Goal: Transaction & Acquisition: Purchase product/service

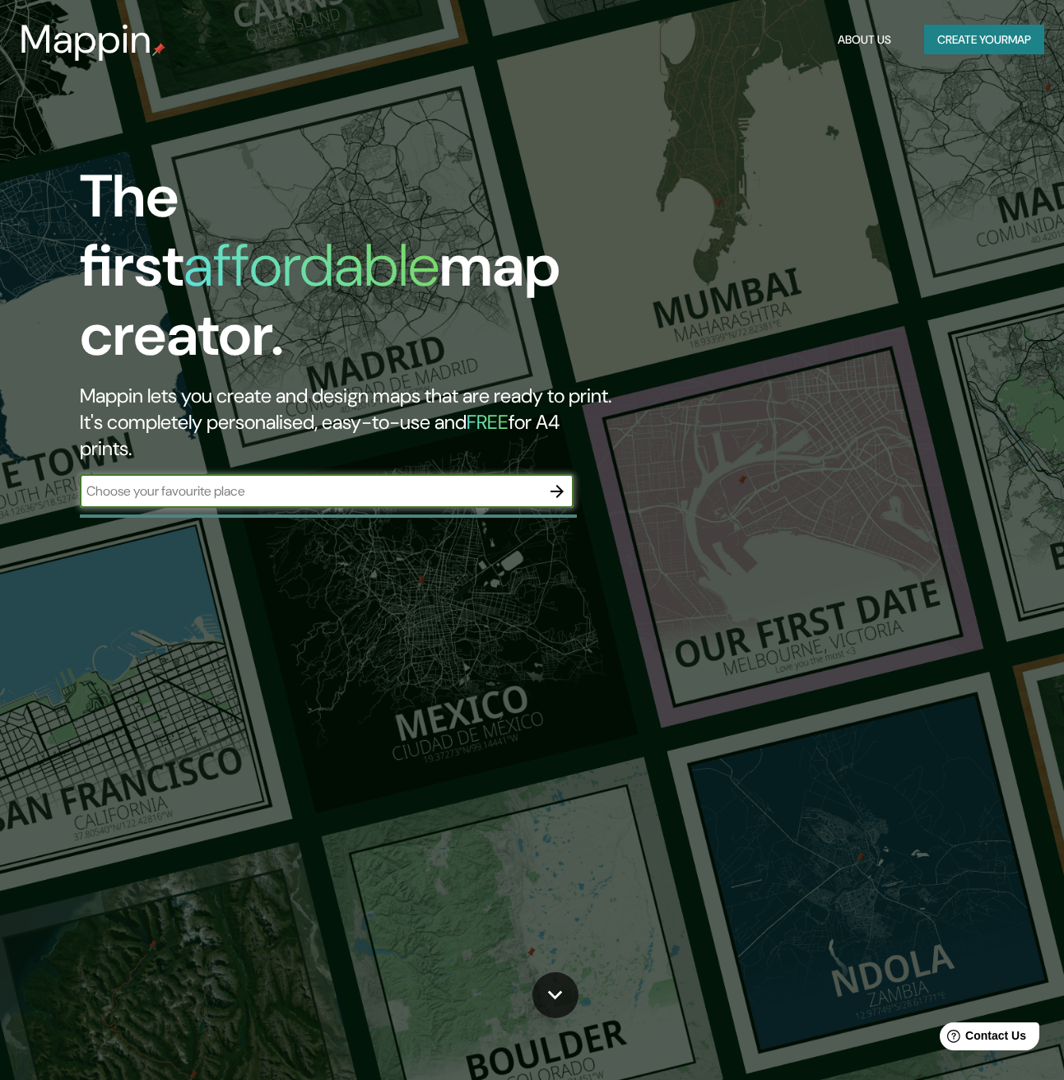
click at [960, 31] on button "Create your map" at bounding box center [984, 40] width 120 height 30
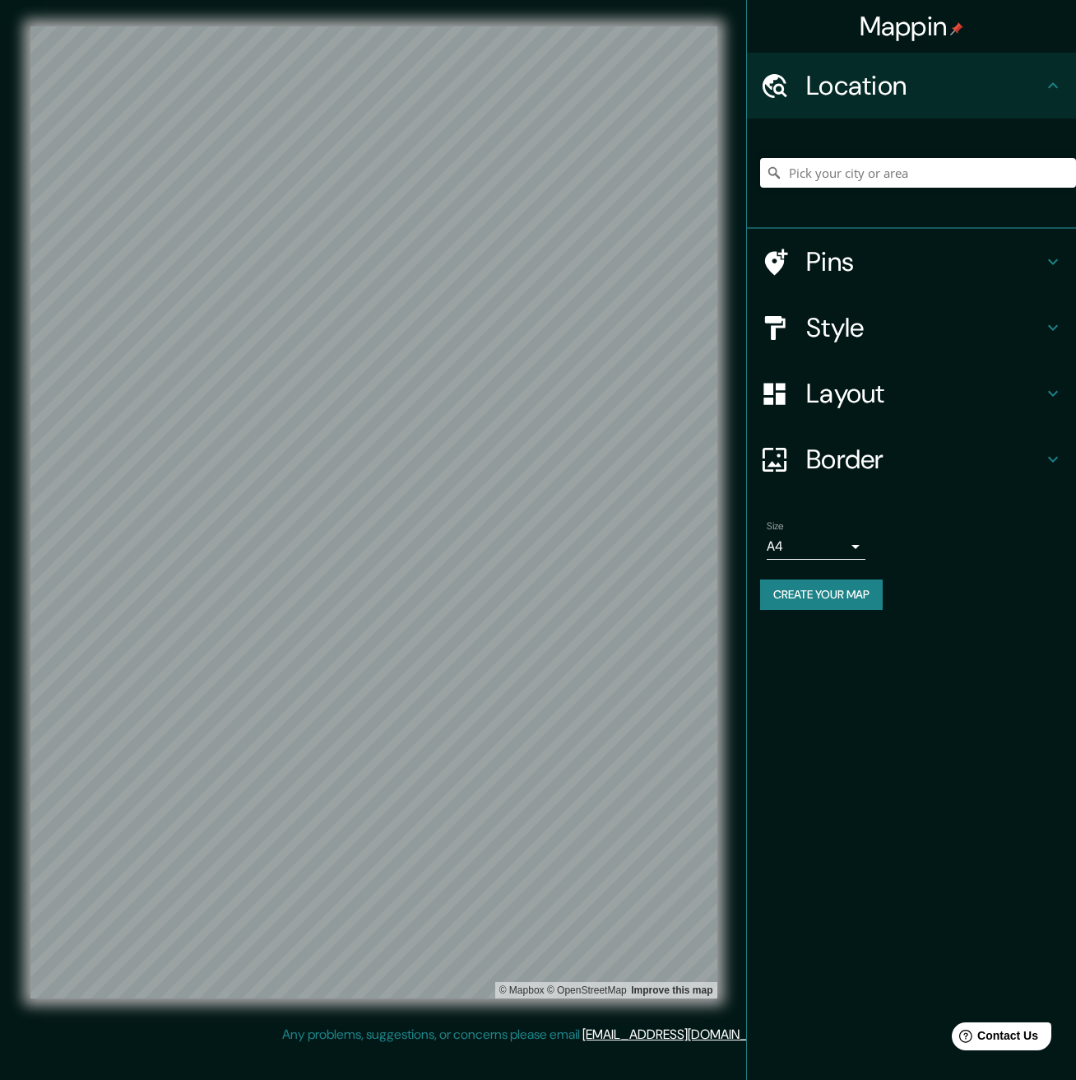
click at [890, 262] on h4 "Pins" at bounding box center [924, 261] width 237 height 33
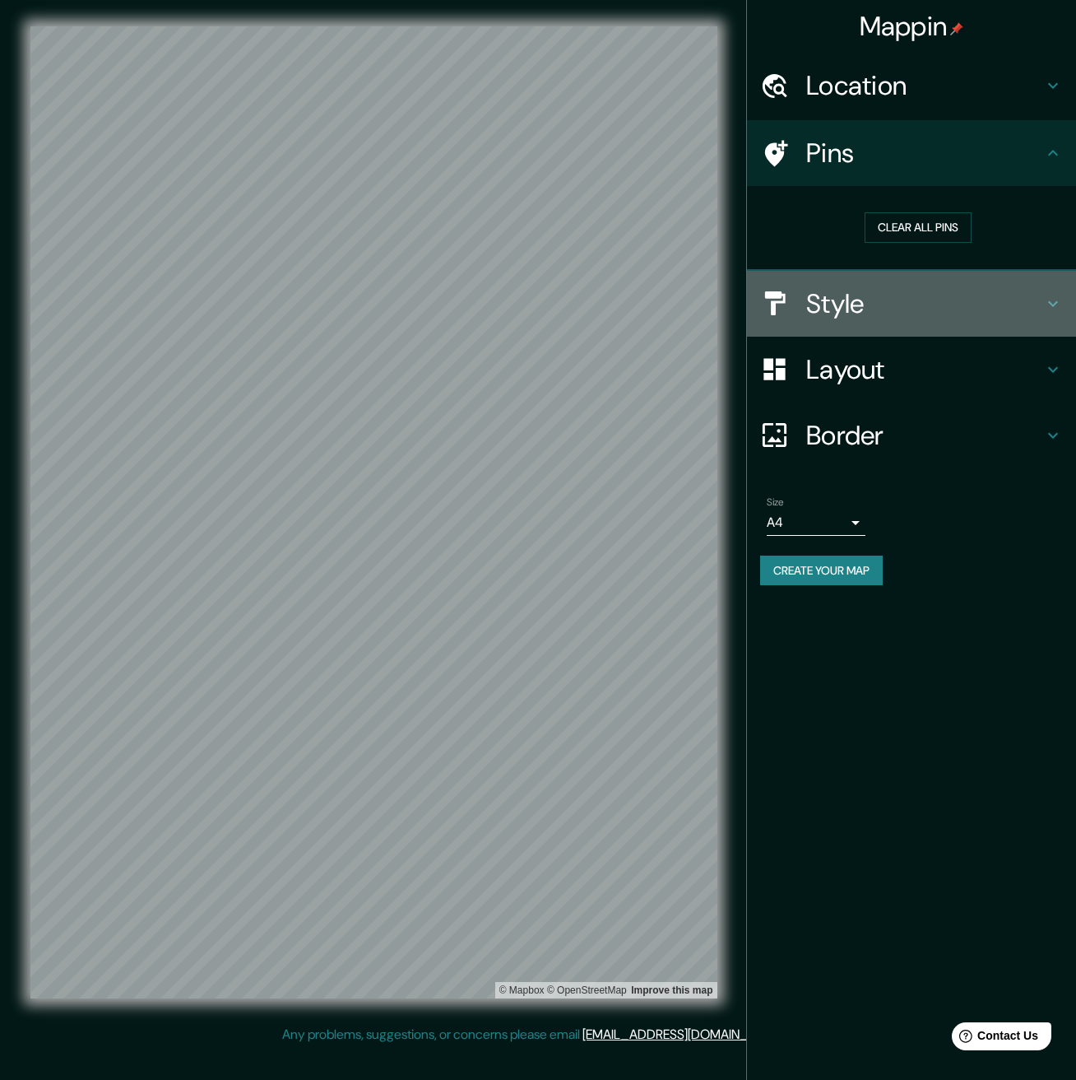
click at [895, 314] on h4 "Style" at bounding box center [924, 303] width 237 height 33
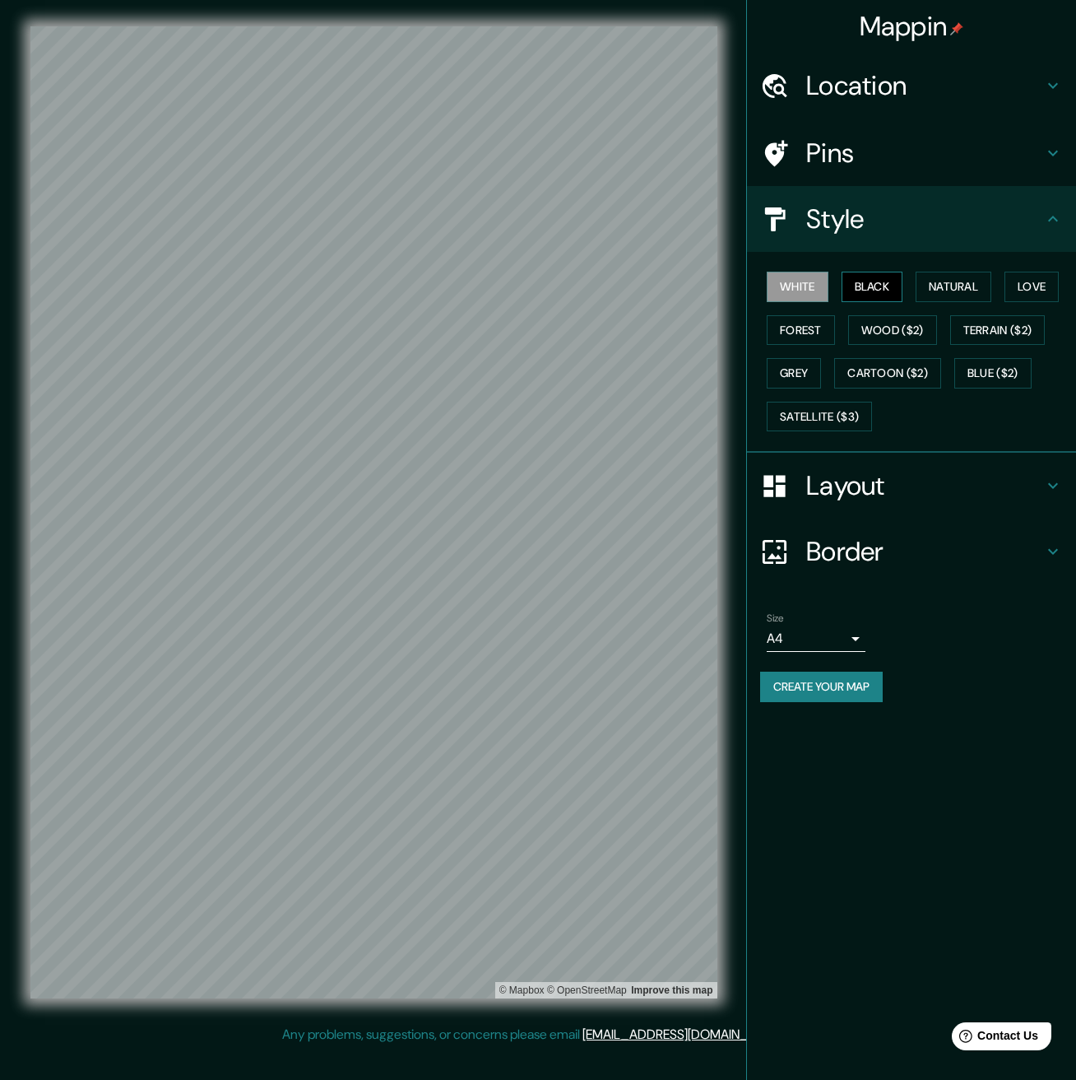
click at [878, 286] on button "Black" at bounding box center [873, 287] width 62 height 30
click at [801, 285] on button "White" at bounding box center [798, 287] width 62 height 30
click at [940, 290] on button "Natural" at bounding box center [954, 287] width 76 height 30
click at [1023, 286] on button "Love" at bounding box center [1032, 287] width 54 height 30
click at [791, 334] on button "Forest" at bounding box center [801, 330] width 68 height 30
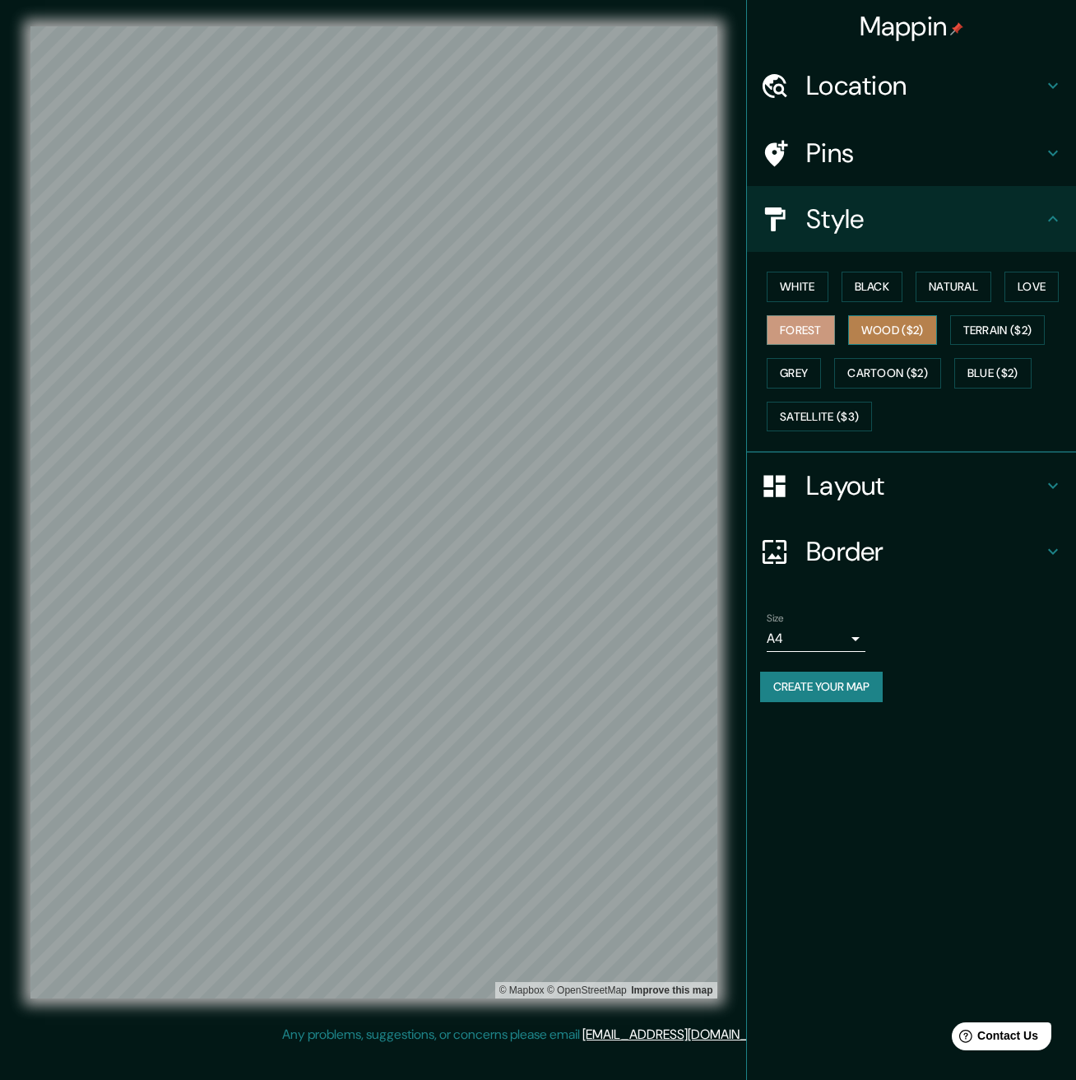
click at [882, 334] on button "Wood ($2)" at bounding box center [892, 330] width 89 height 30
click at [999, 330] on button "Terrain ($2)" at bounding box center [998, 330] width 95 height 30
click at [786, 372] on button "Grey" at bounding box center [794, 373] width 54 height 30
click at [878, 375] on button "Cartoon ($2)" at bounding box center [887, 373] width 107 height 30
click at [993, 376] on button "Blue ($2)" at bounding box center [993, 373] width 77 height 30
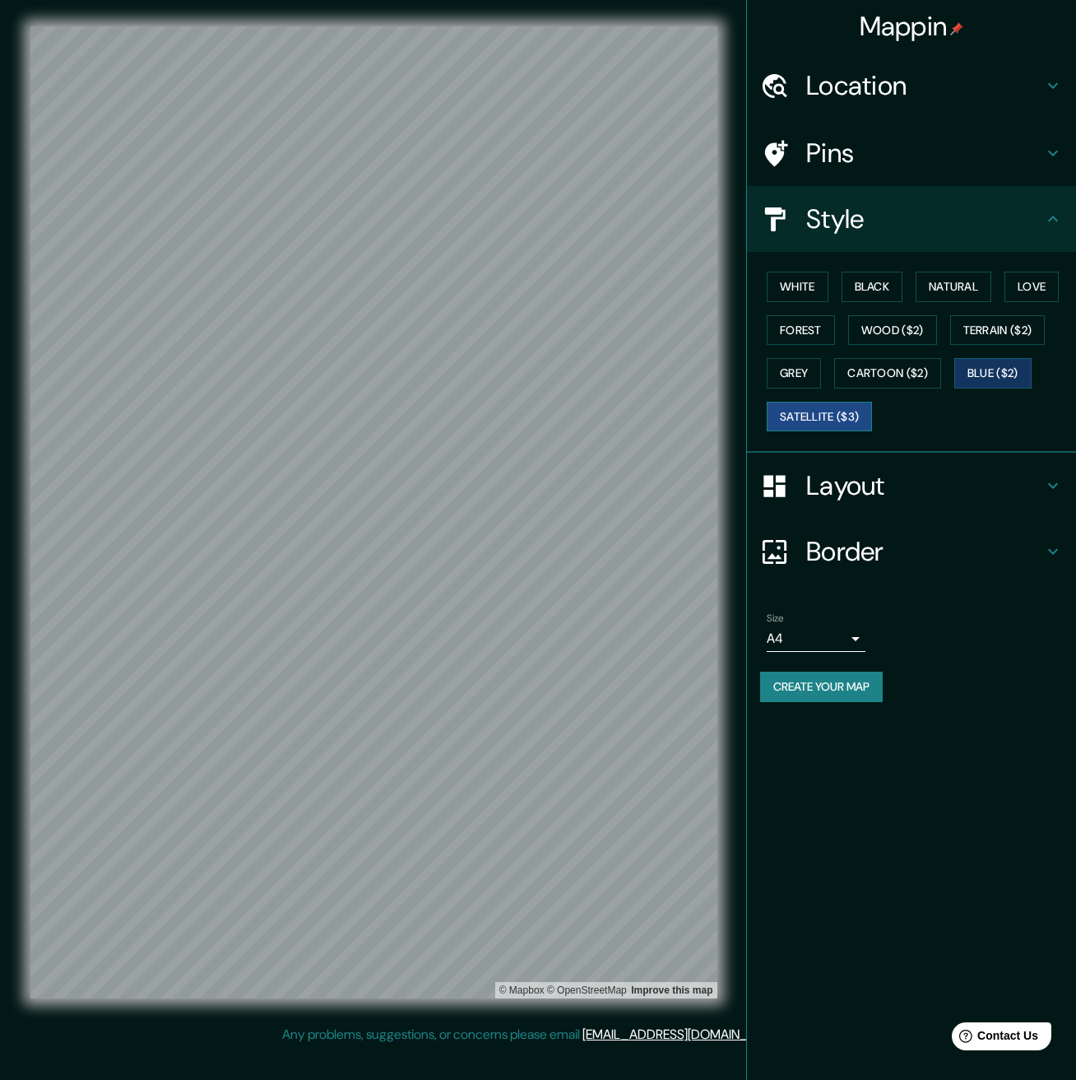
click at [844, 422] on button "Satellite ($3)" at bounding box center [819, 417] width 105 height 30
click at [970, 362] on button "Blue ($2)" at bounding box center [993, 373] width 77 height 30
click at [795, 370] on button "Grey" at bounding box center [794, 373] width 54 height 30
click at [995, 328] on button "Terrain ($2)" at bounding box center [998, 330] width 95 height 30
click at [798, 328] on button "Forest" at bounding box center [801, 330] width 68 height 30
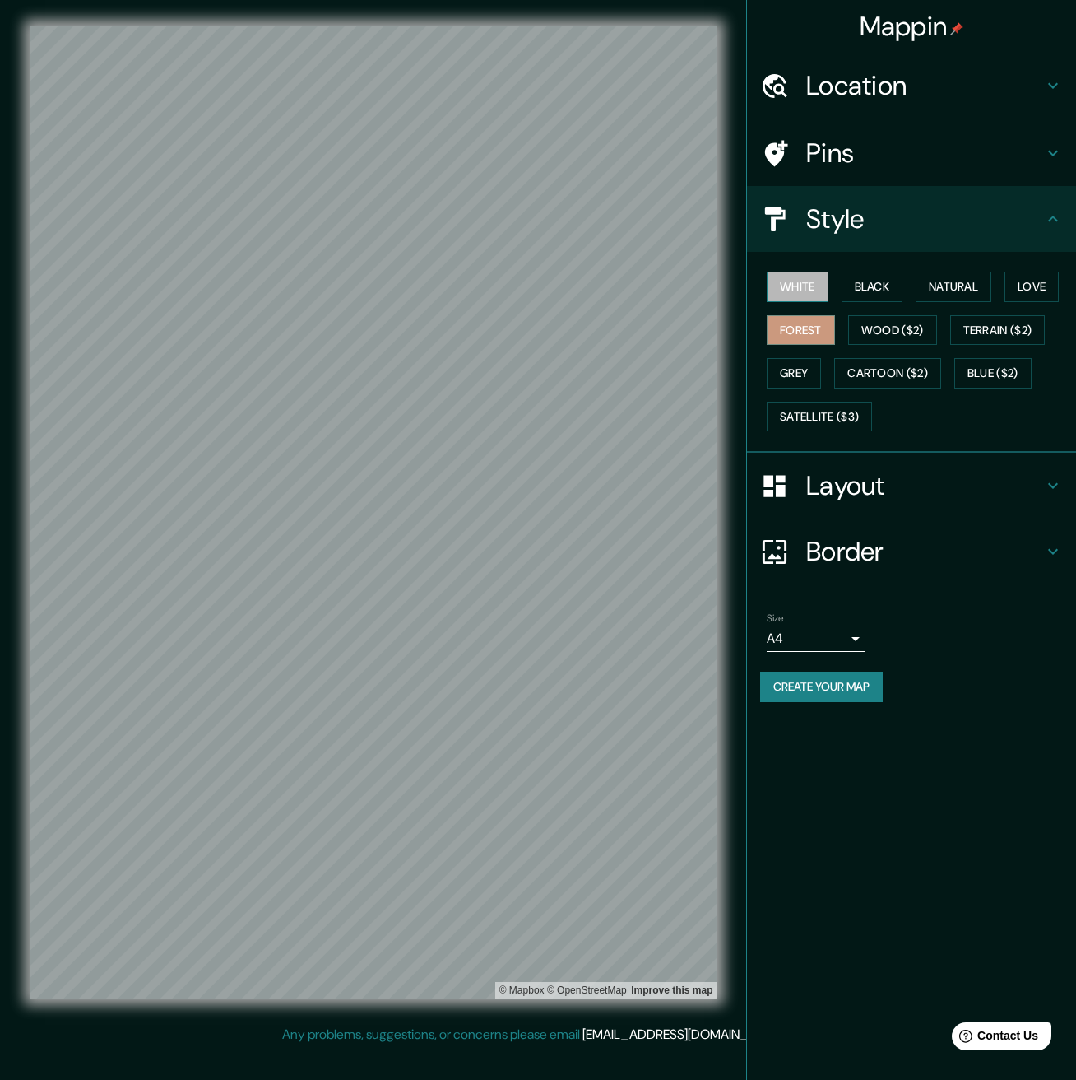
click at [804, 294] on button "White" at bounding box center [798, 287] width 62 height 30
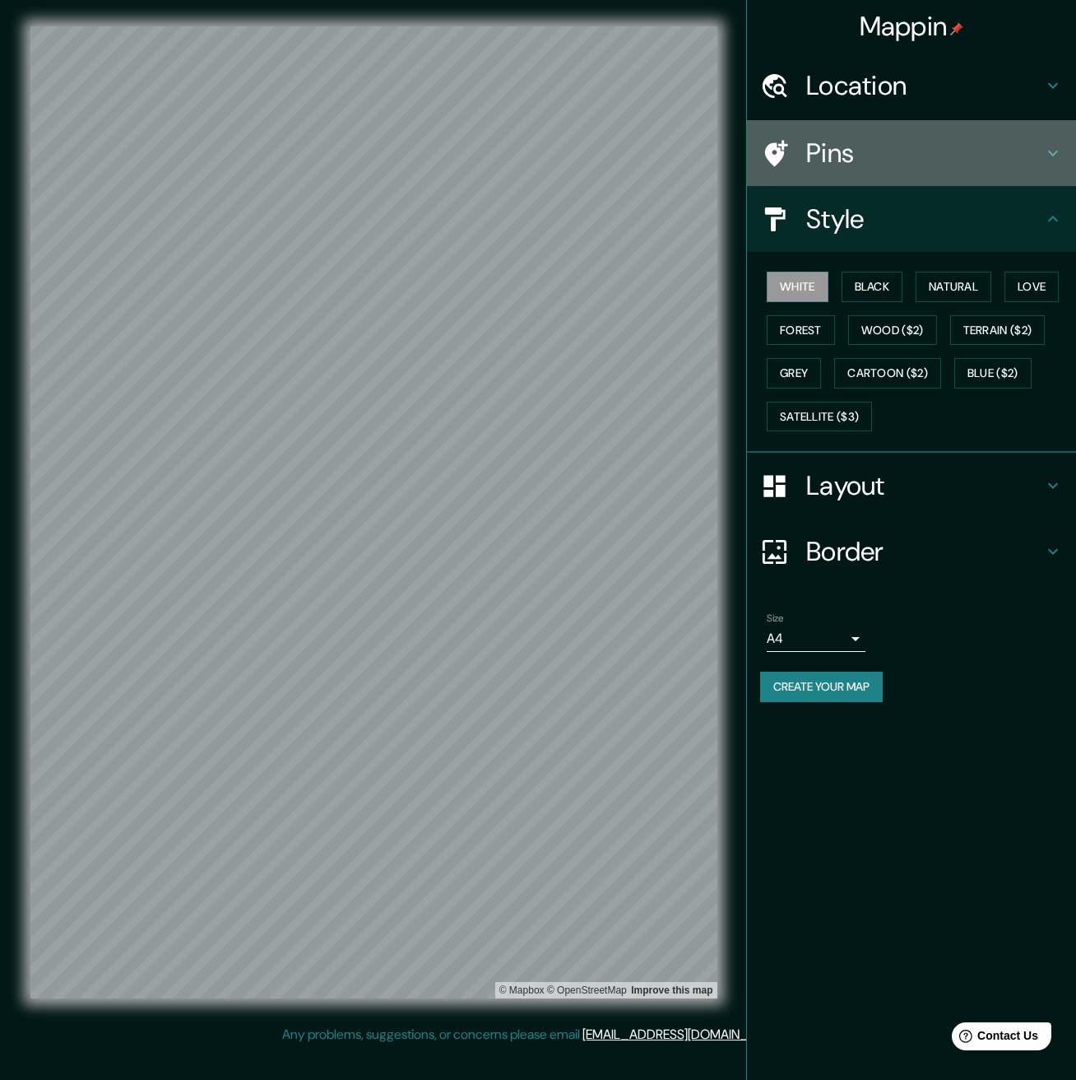
click at [884, 152] on h4 "Pins" at bounding box center [924, 153] width 237 height 33
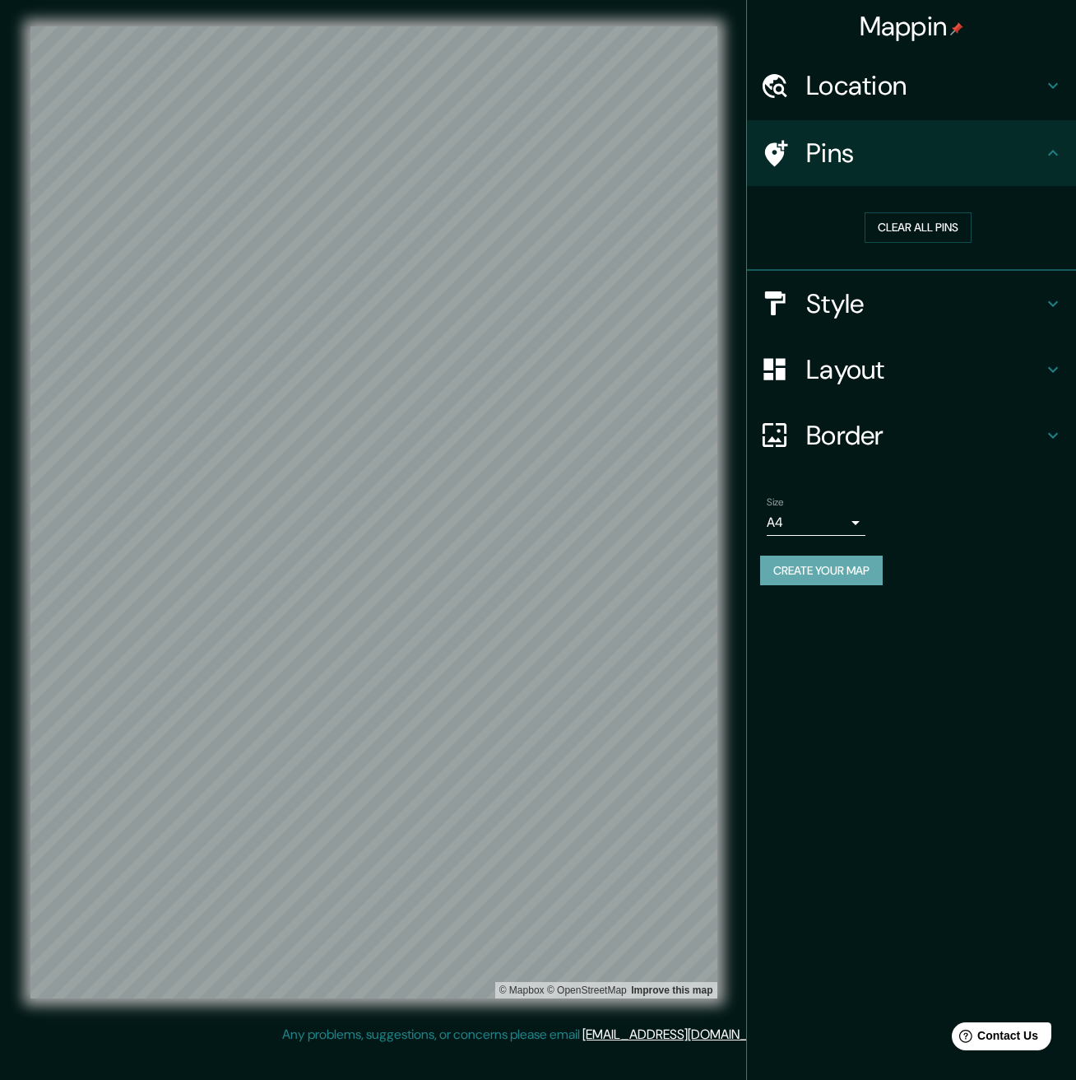
click at [836, 569] on button "Create your map" at bounding box center [821, 570] width 123 height 30
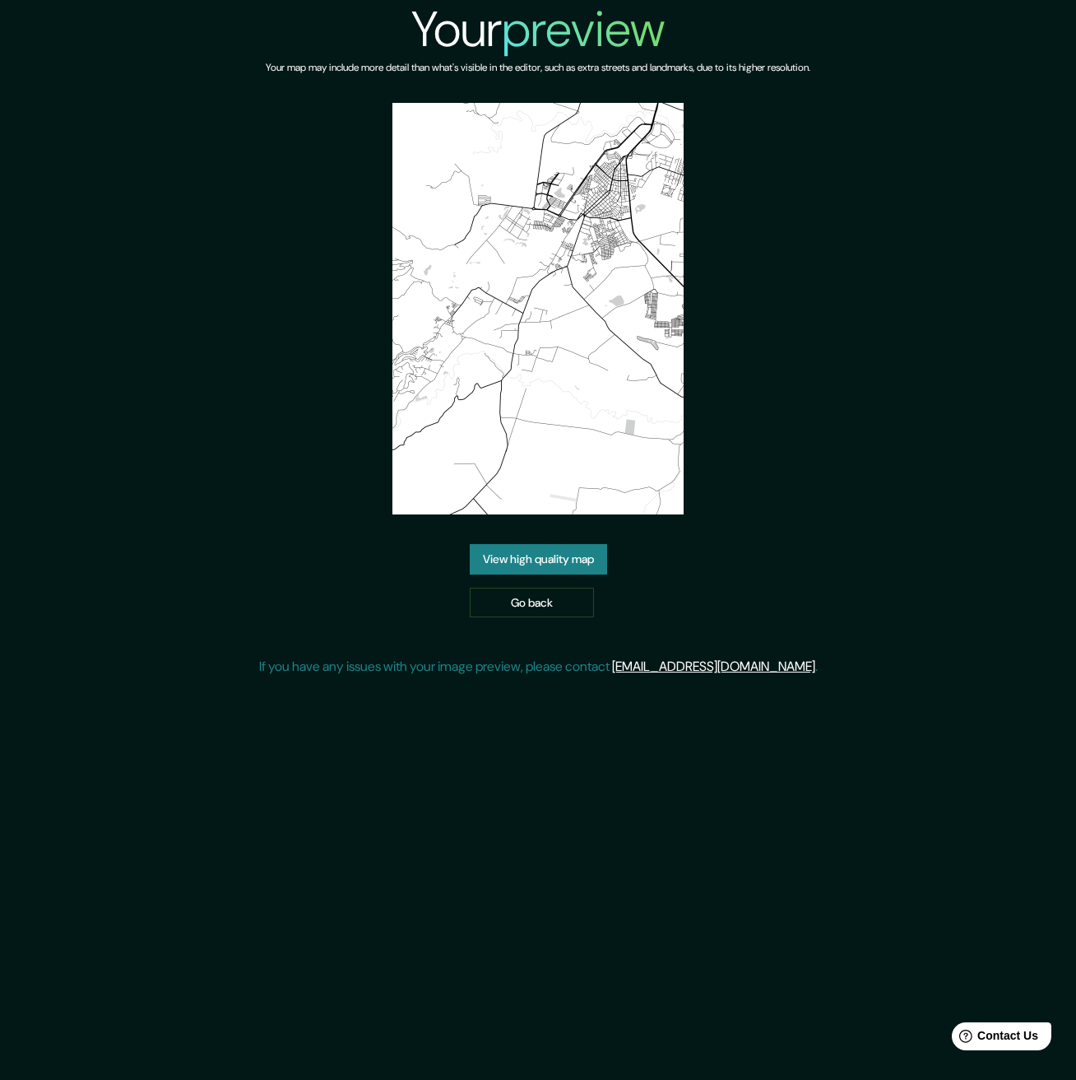
click at [532, 544] on link "View high quality map" at bounding box center [538, 559] width 137 height 30
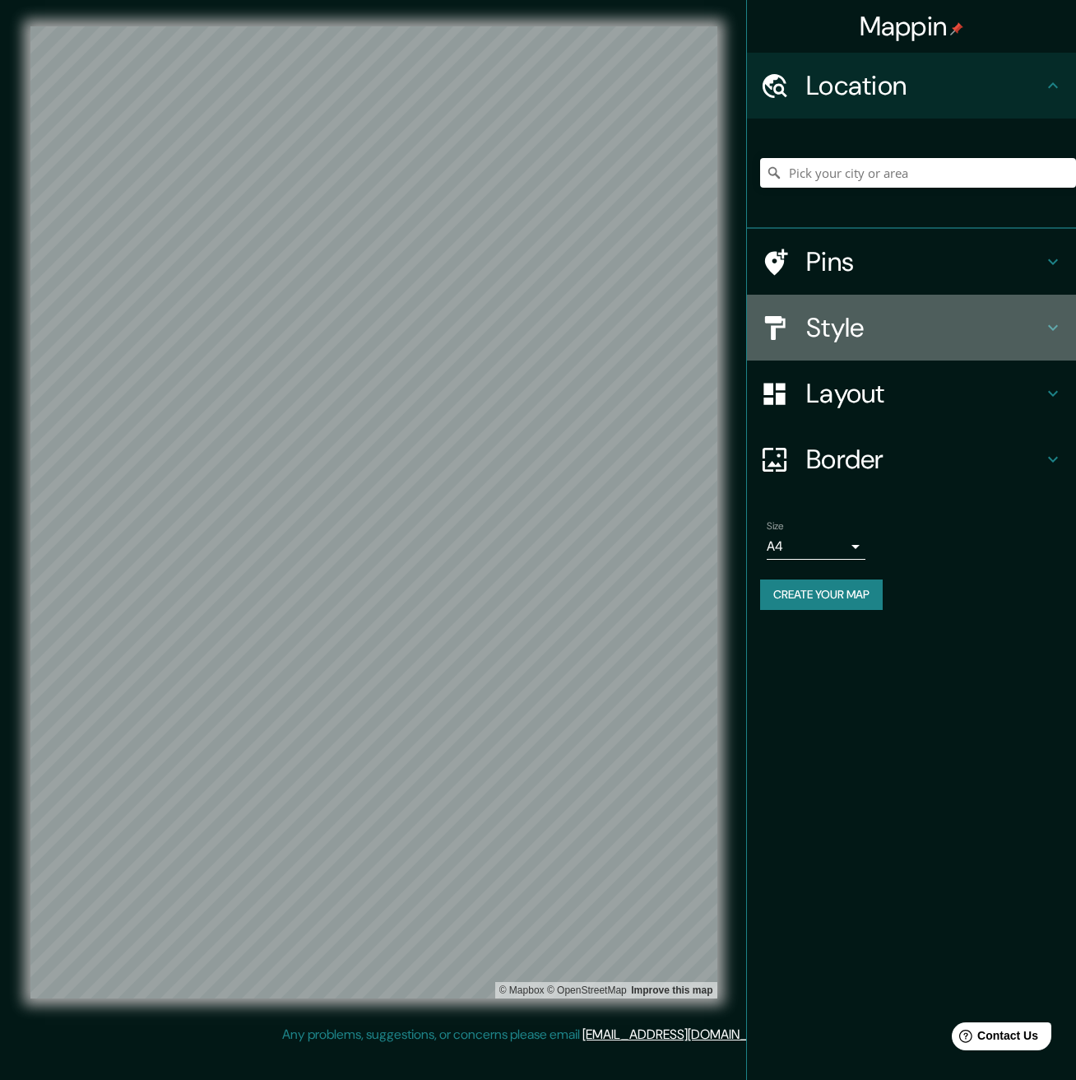
click at [845, 328] on h4 "Style" at bounding box center [924, 327] width 237 height 33
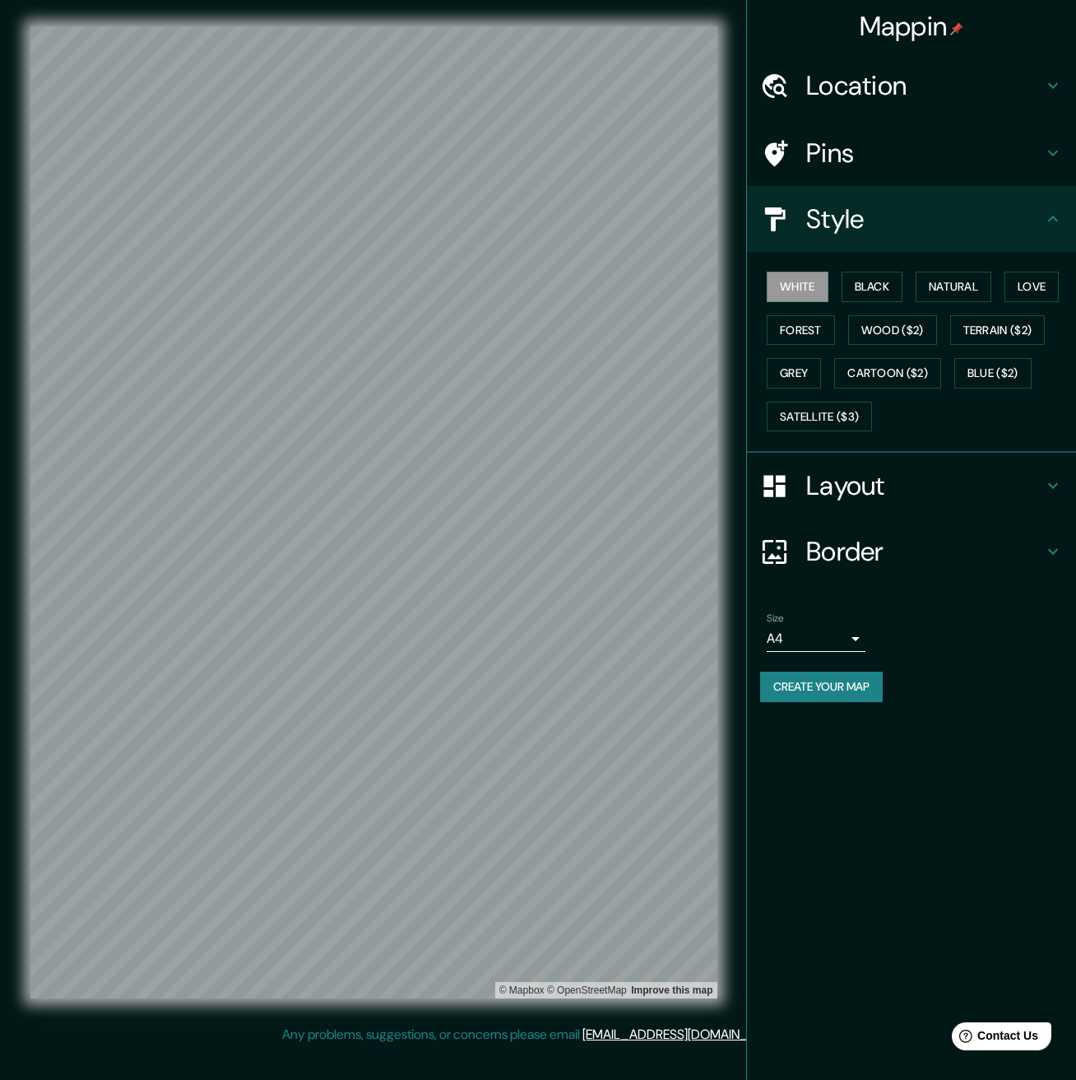
click at [885, 155] on h4 "Pins" at bounding box center [924, 153] width 237 height 33
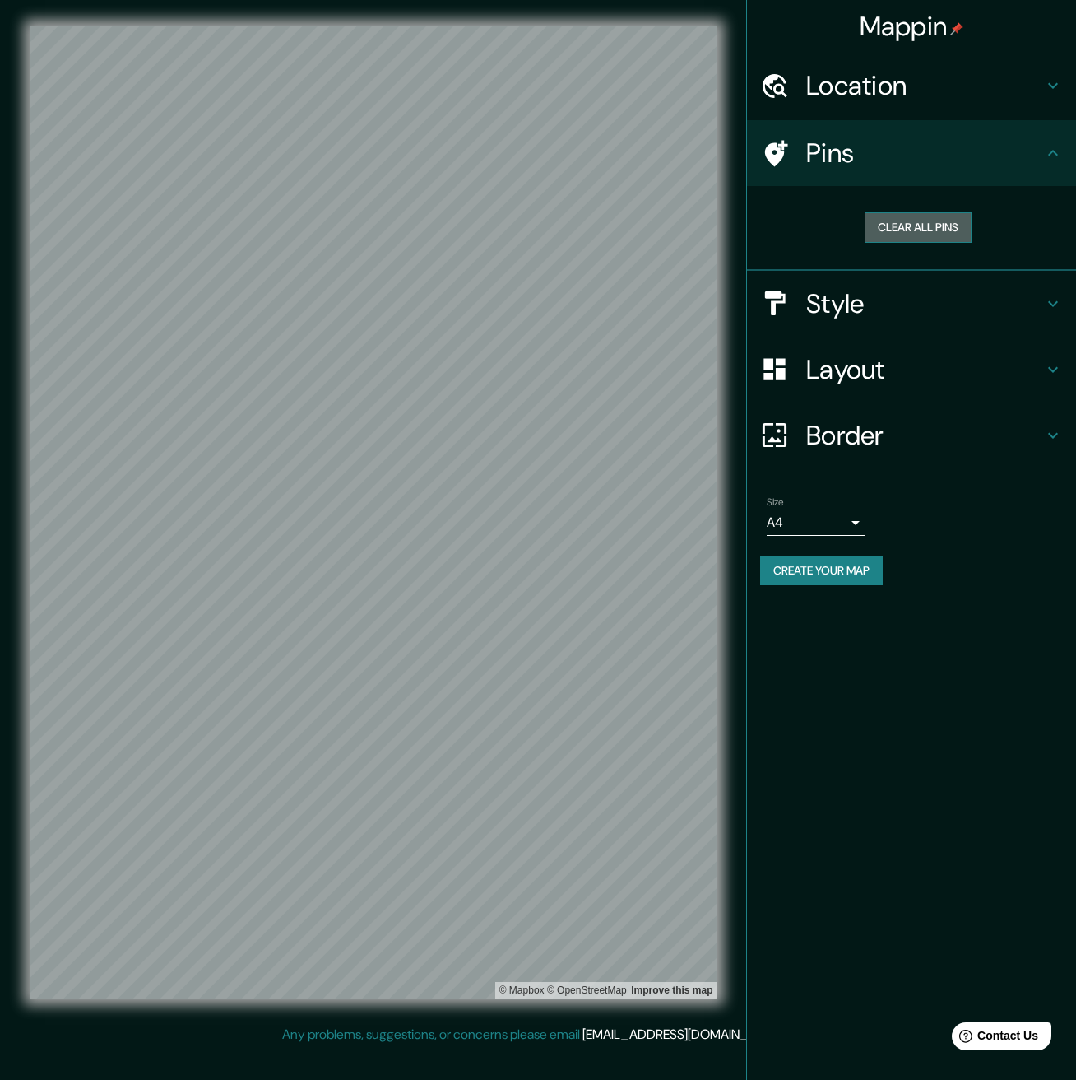
click at [911, 226] on button "Clear all pins" at bounding box center [918, 227] width 107 height 30
click at [911, 80] on h4 "Location" at bounding box center [924, 85] width 237 height 33
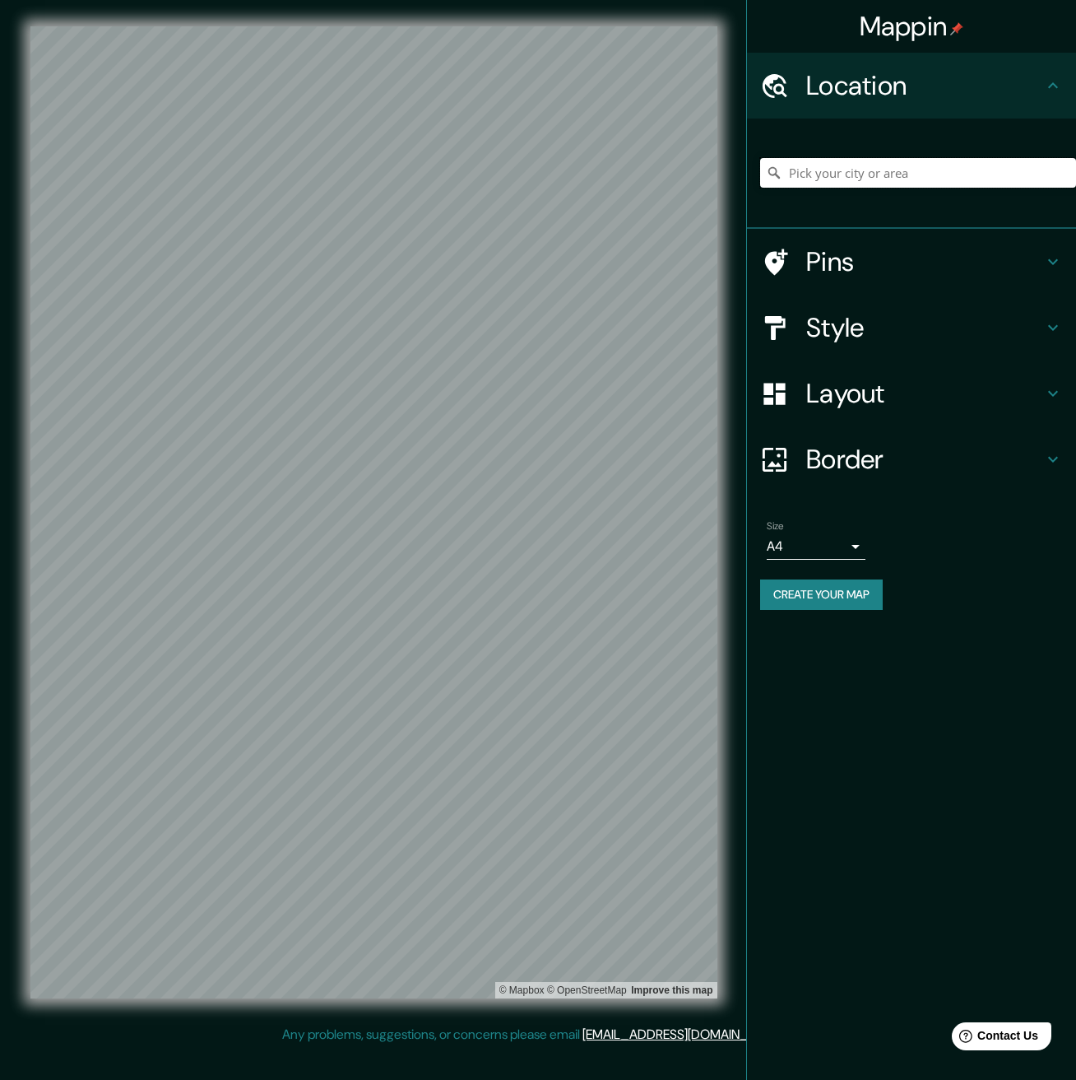
click at [878, 172] on input "Pick your city or area" at bounding box center [918, 173] width 316 height 30
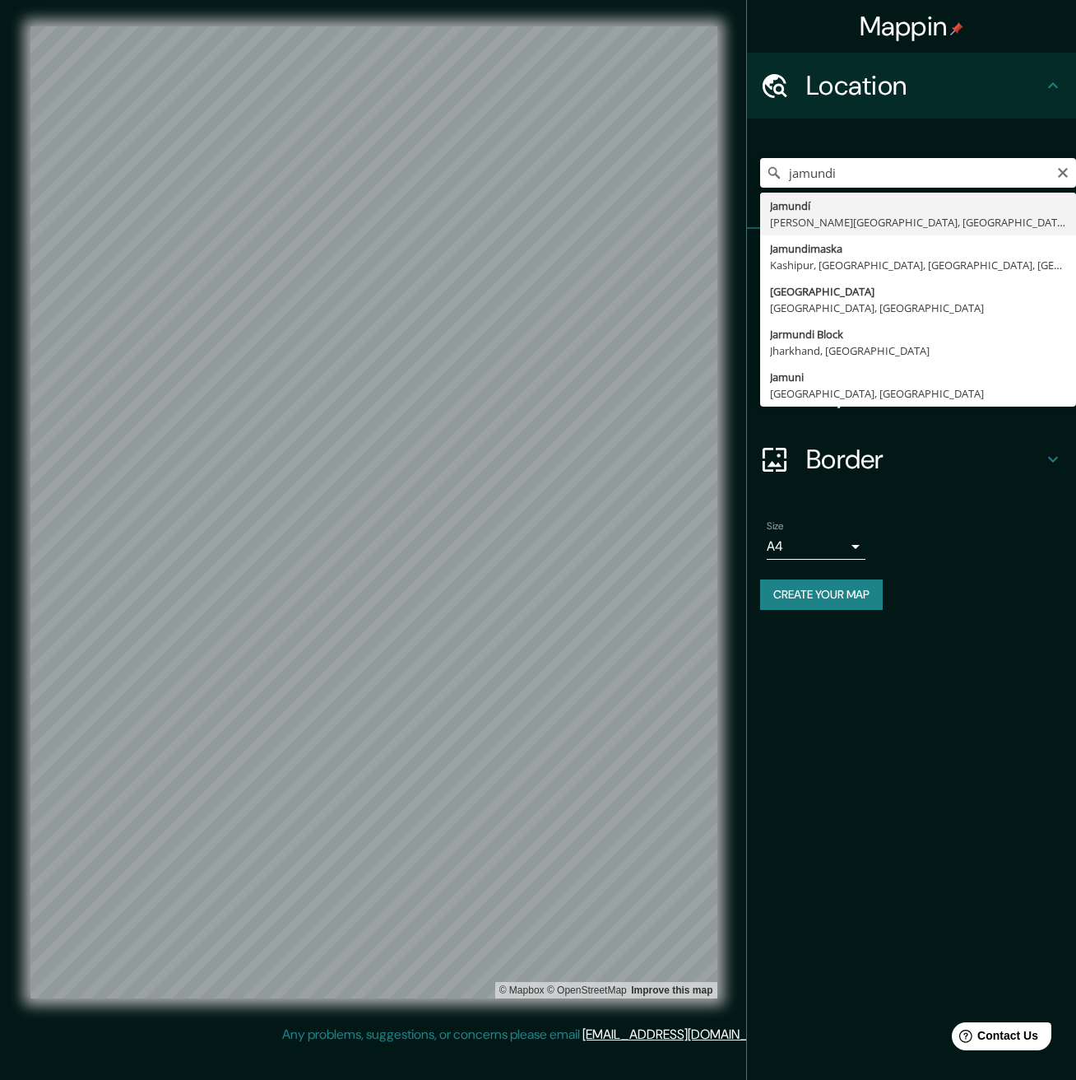
type input "Jamundí, Valle del Cauca, Colombia"
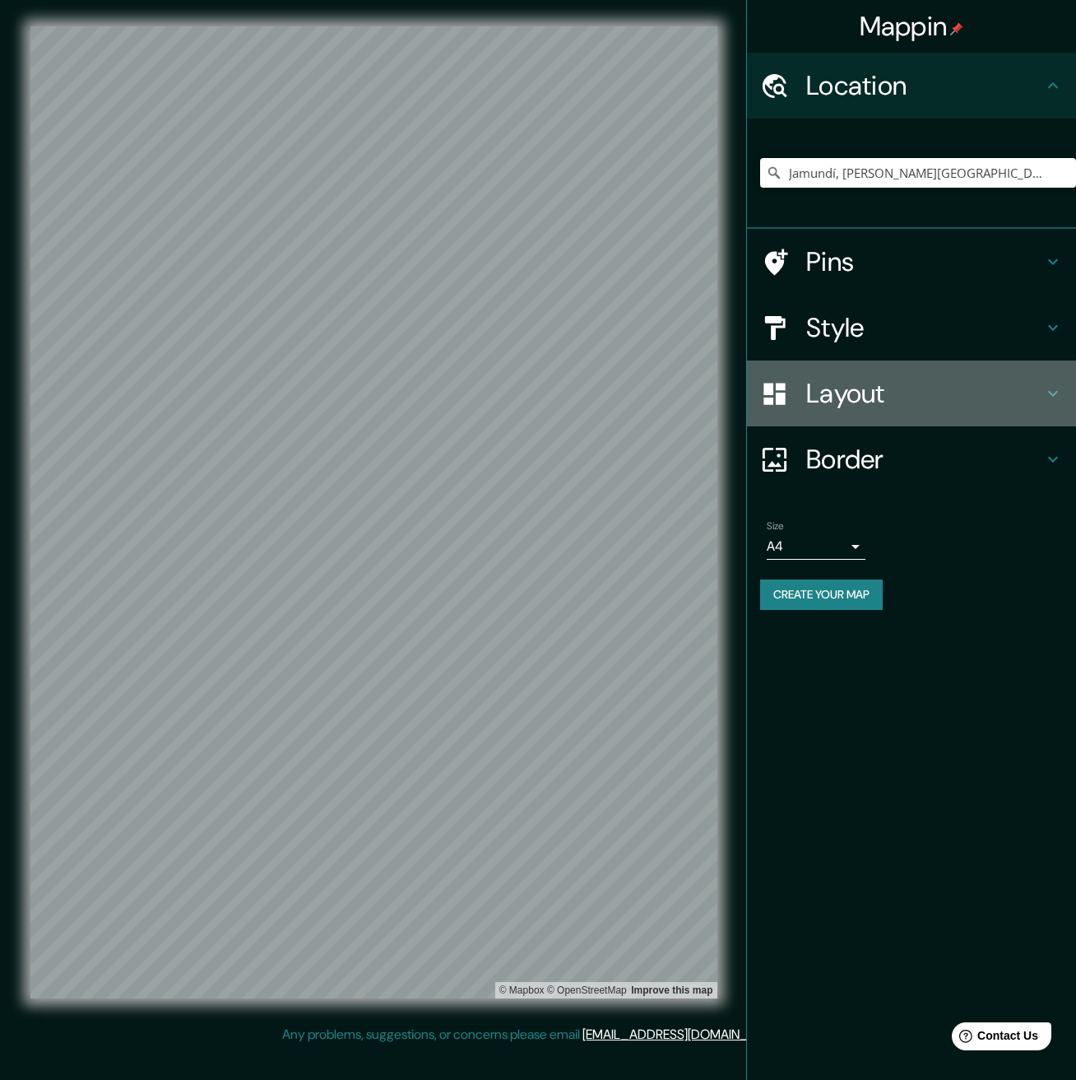
click at [885, 393] on h4 "Layout" at bounding box center [924, 393] width 237 height 33
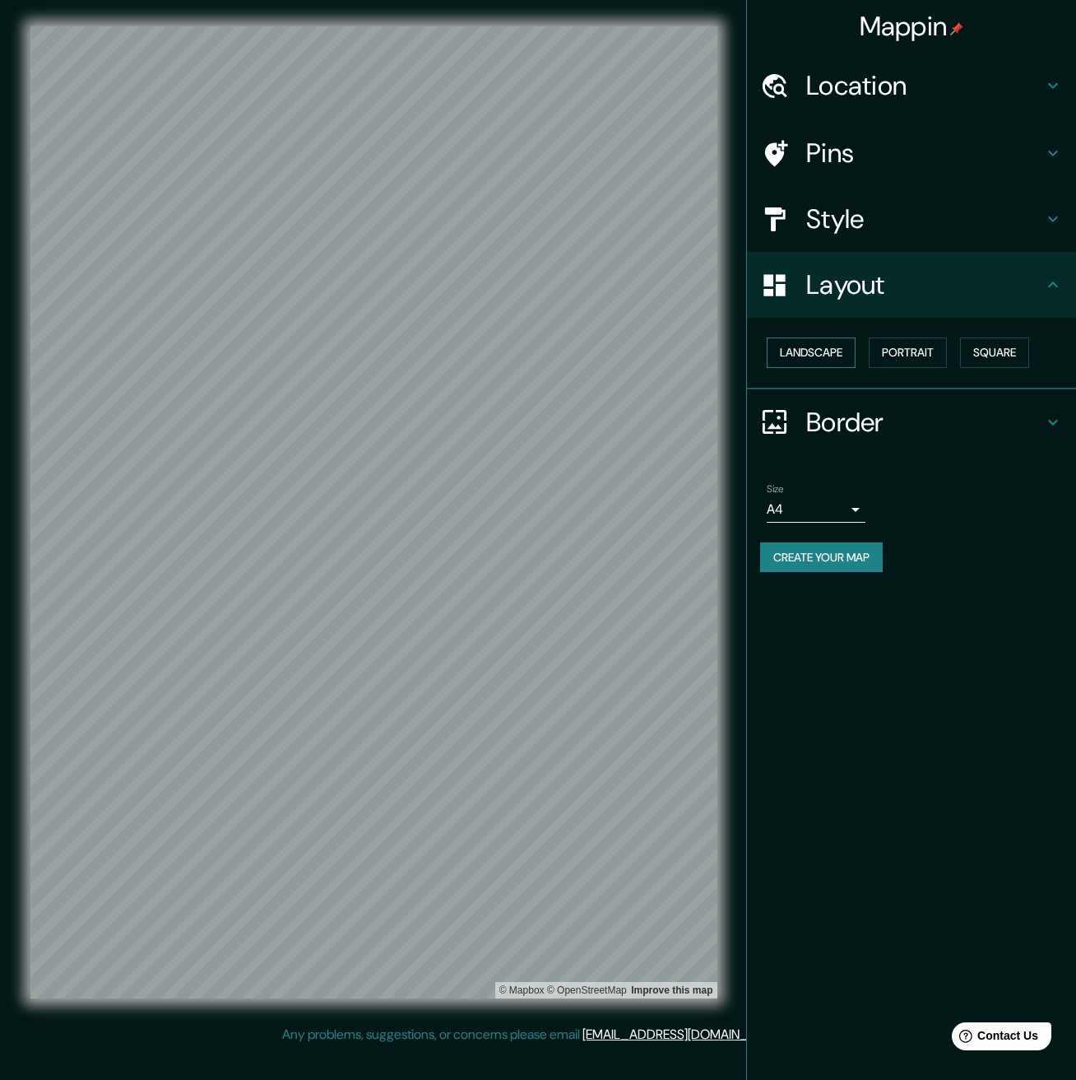
click at [814, 351] on button "Landscape" at bounding box center [811, 352] width 89 height 30
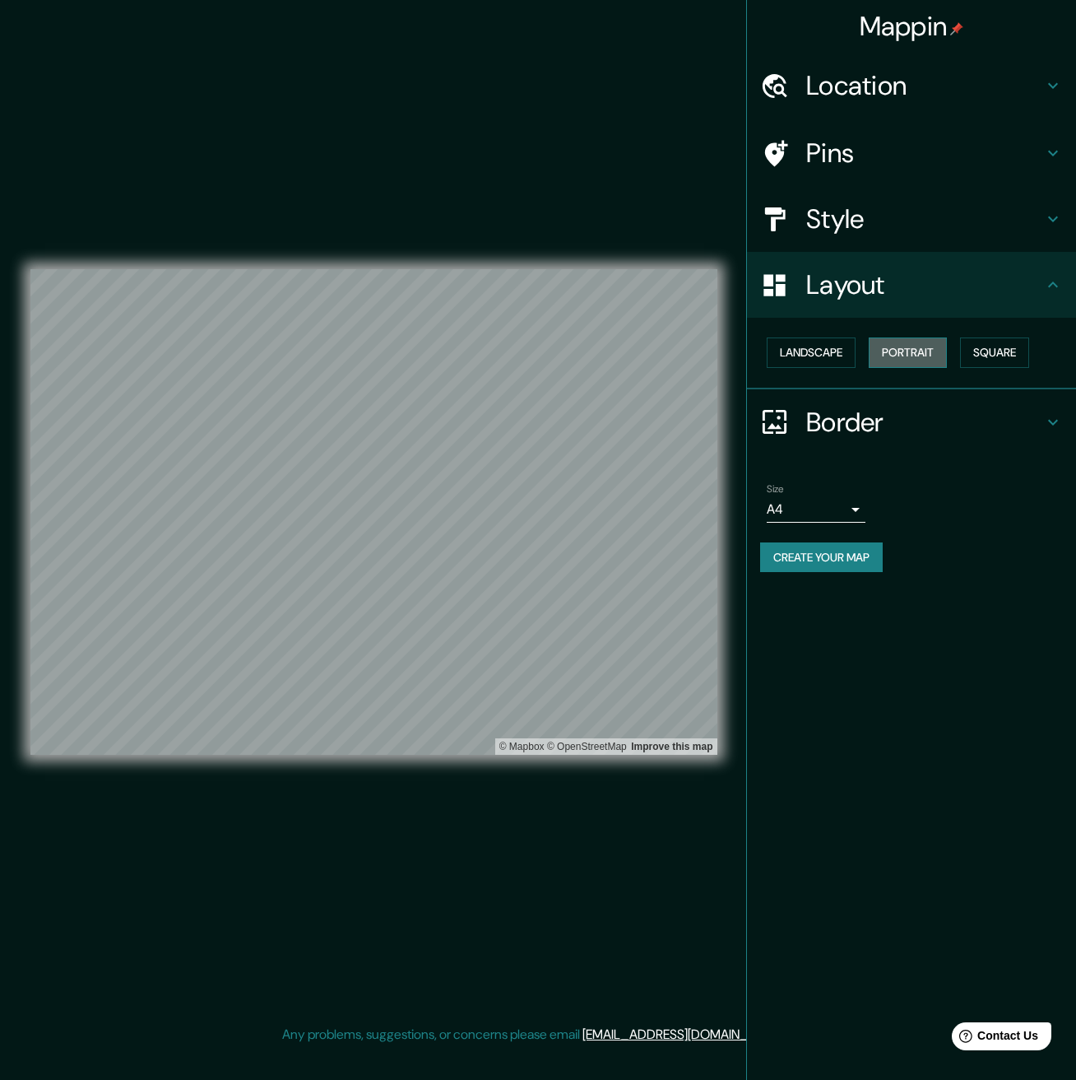
click at [914, 352] on button "Portrait" at bounding box center [908, 352] width 78 height 30
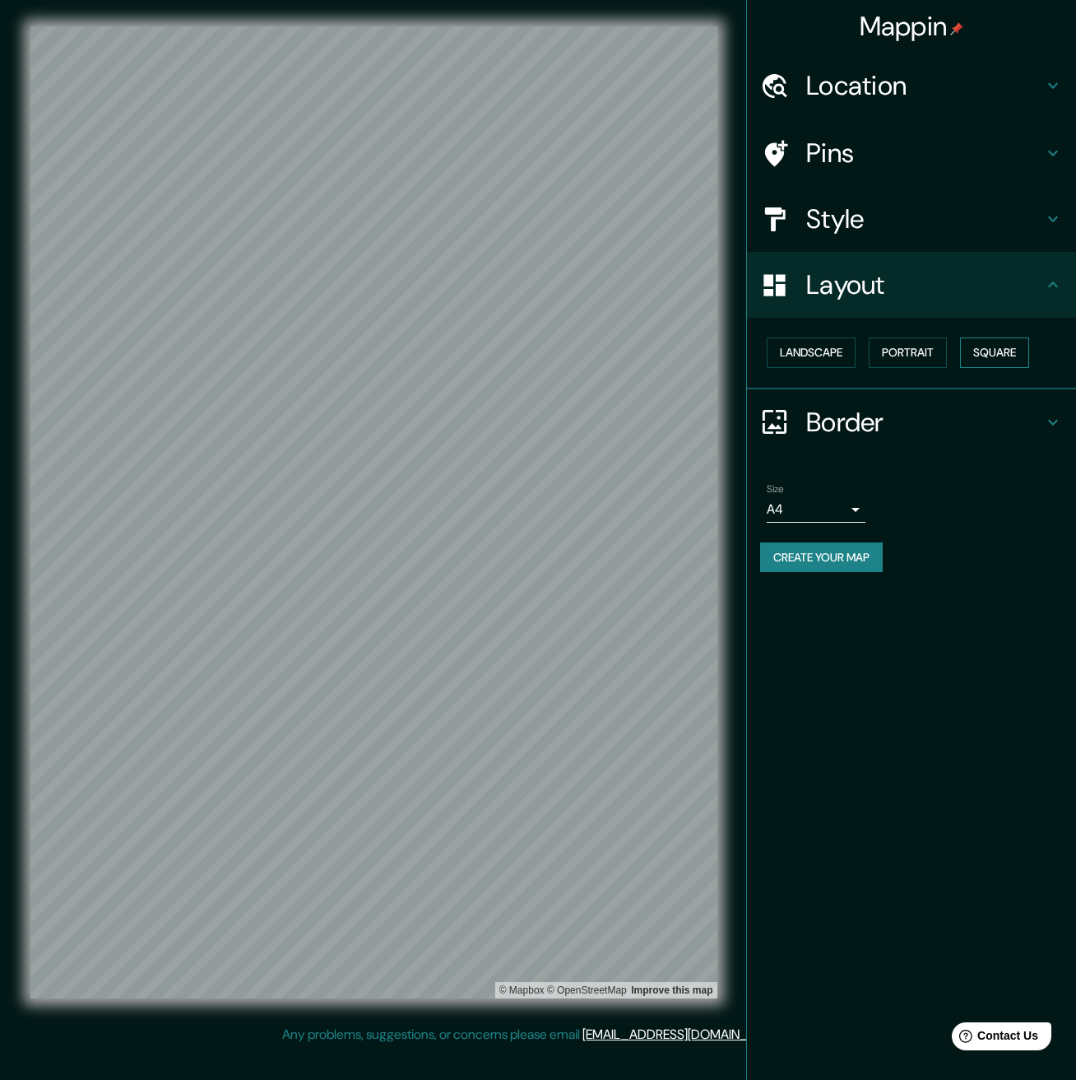
click at [1002, 351] on button "Square" at bounding box center [994, 352] width 69 height 30
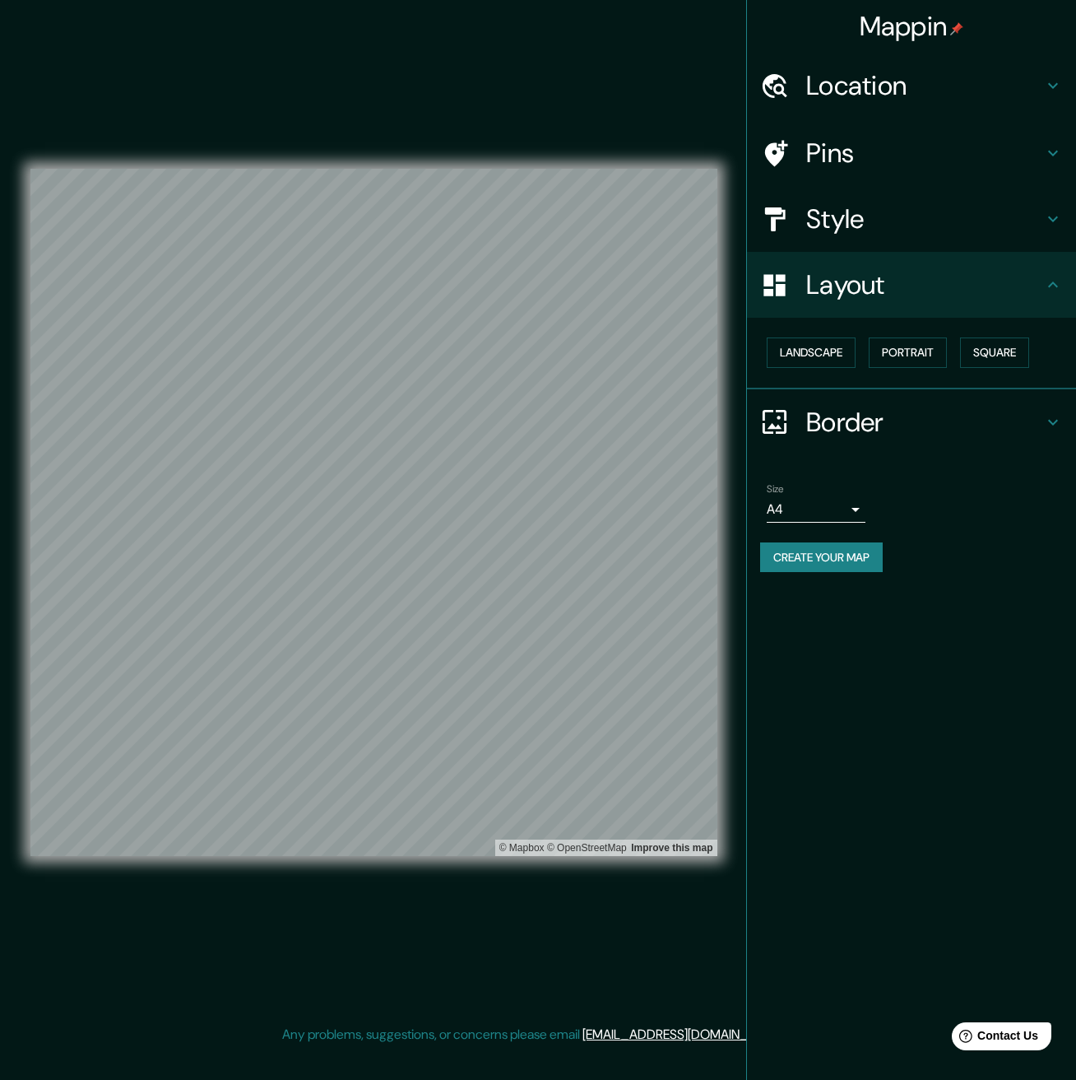
click at [859, 420] on h4 "Border" at bounding box center [924, 422] width 237 height 33
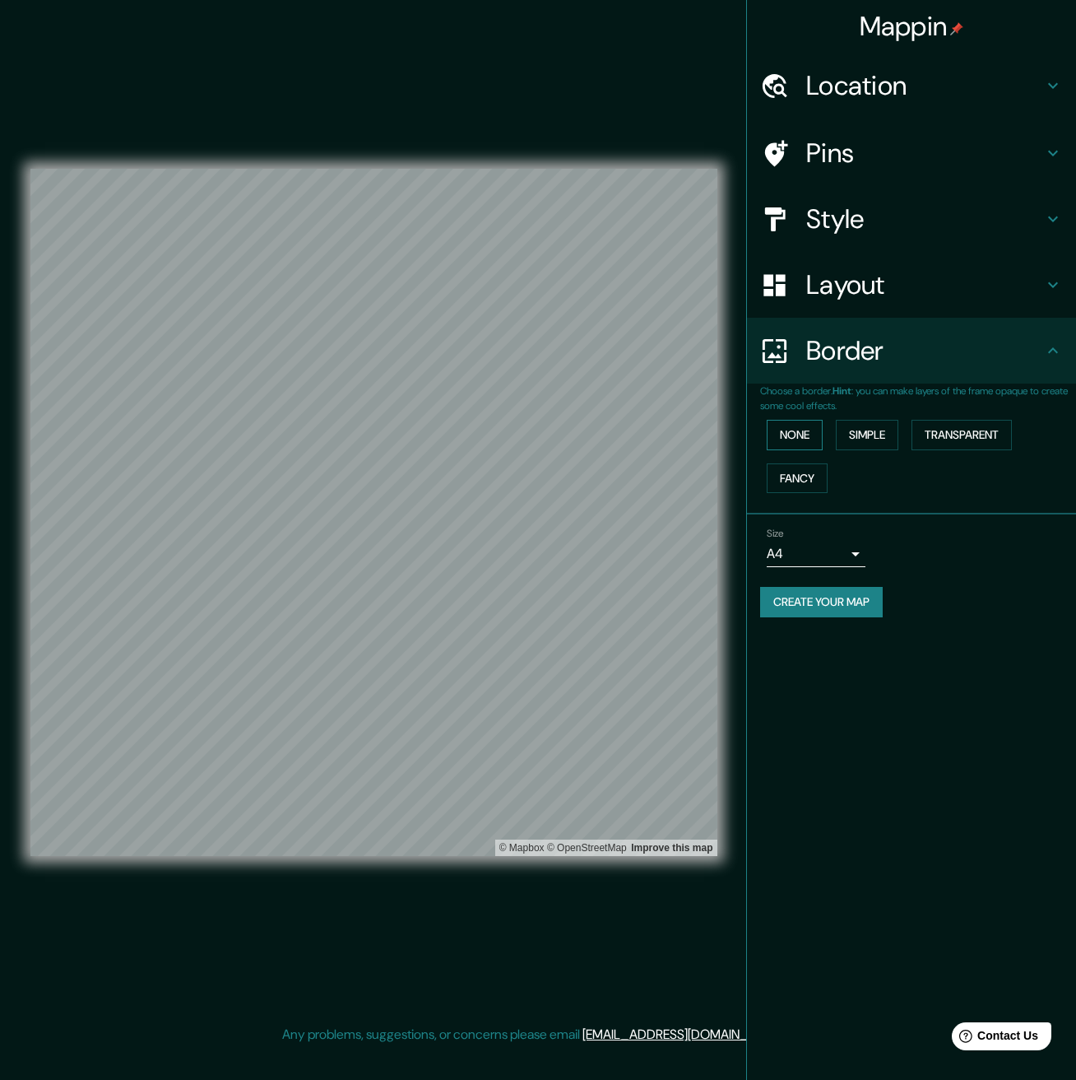
click at [818, 438] on button "None" at bounding box center [795, 435] width 56 height 30
click at [889, 436] on button "Simple" at bounding box center [867, 435] width 63 height 30
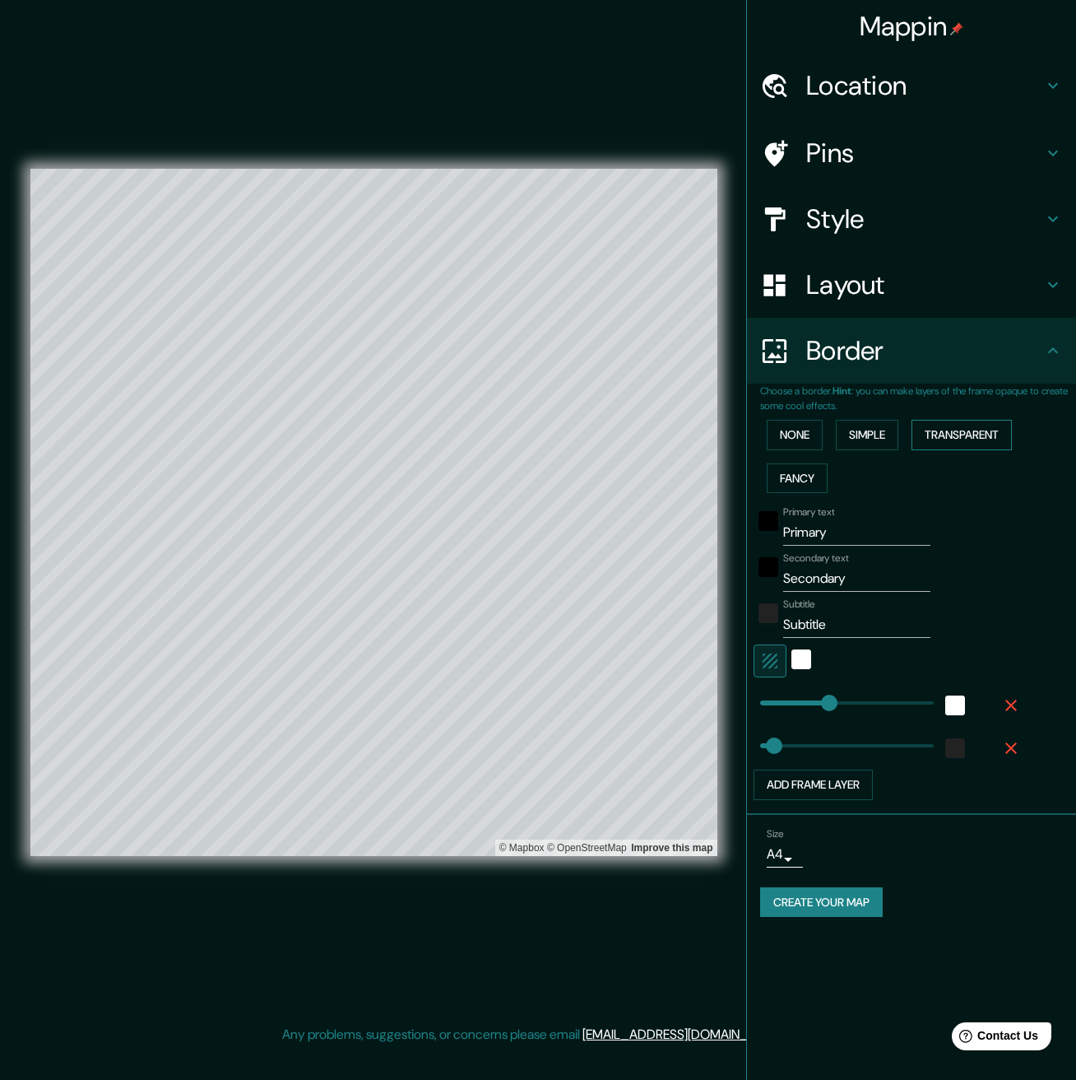
click at [948, 436] on button "Transparent" at bounding box center [962, 435] width 100 height 30
click at [800, 473] on button "Fancy" at bounding box center [797, 478] width 61 height 30
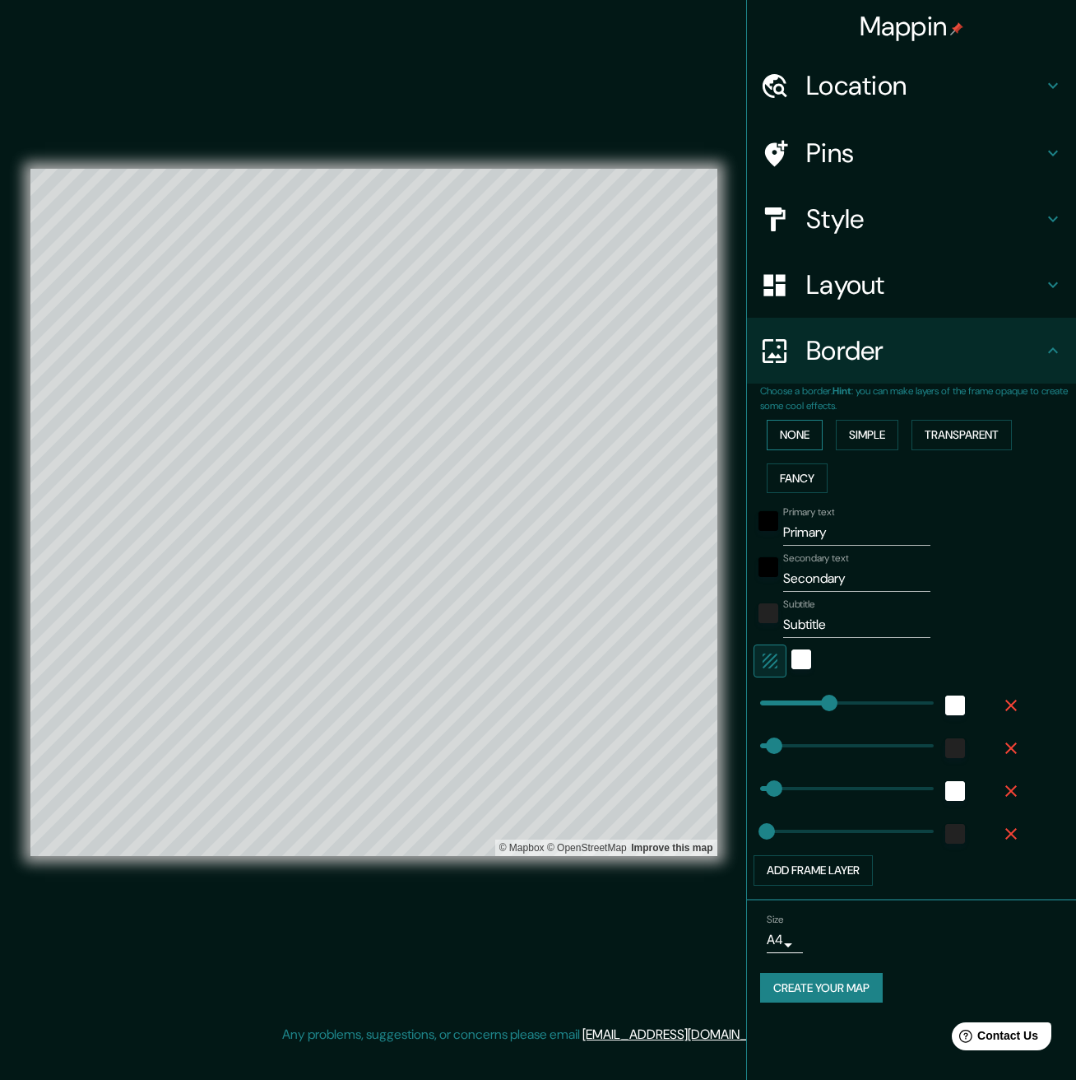
click at [813, 433] on button "None" at bounding box center [795, 435] width 56 height 30
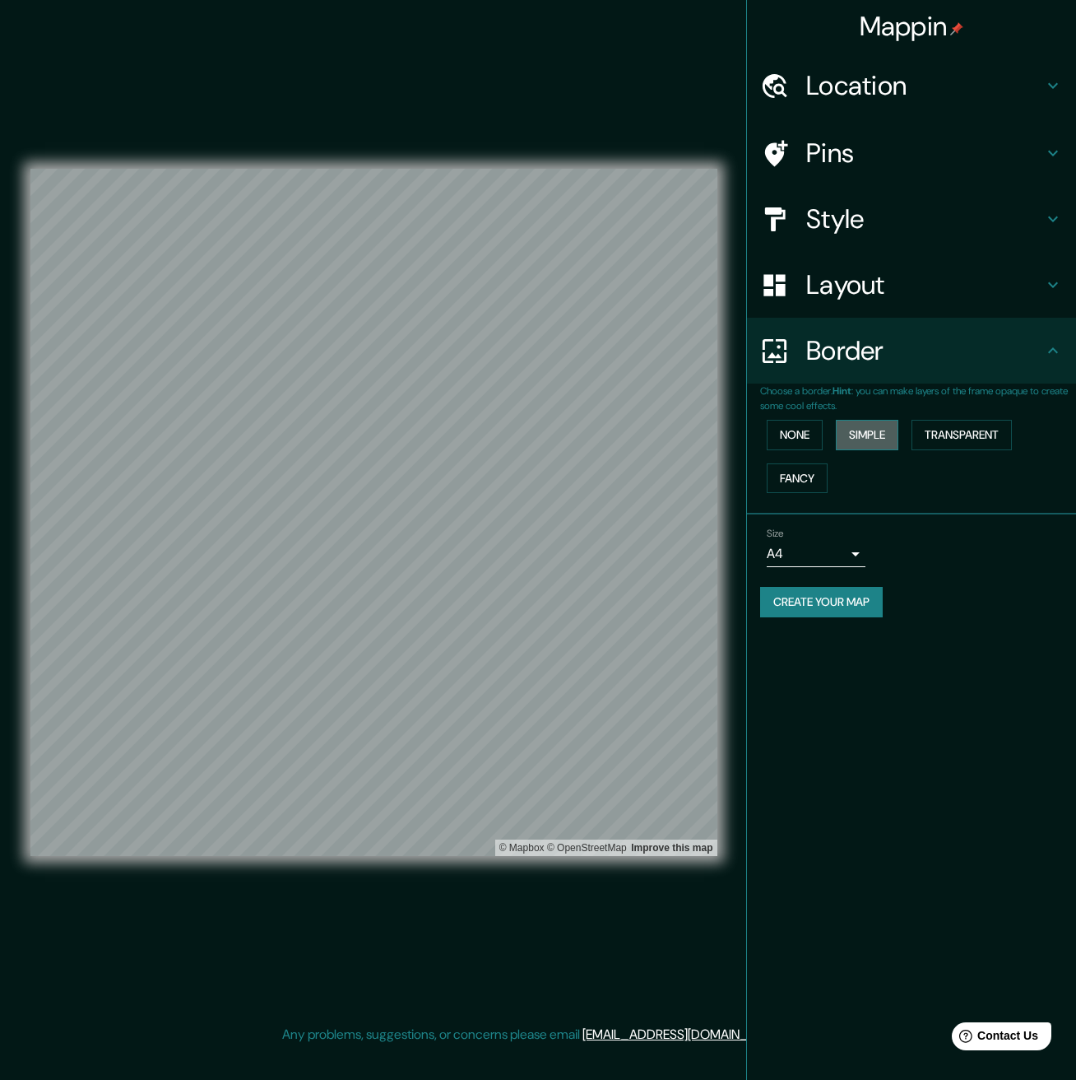
click at [854, 432] on button "Simple" at bounding box center [867, 435] width 63 height 30
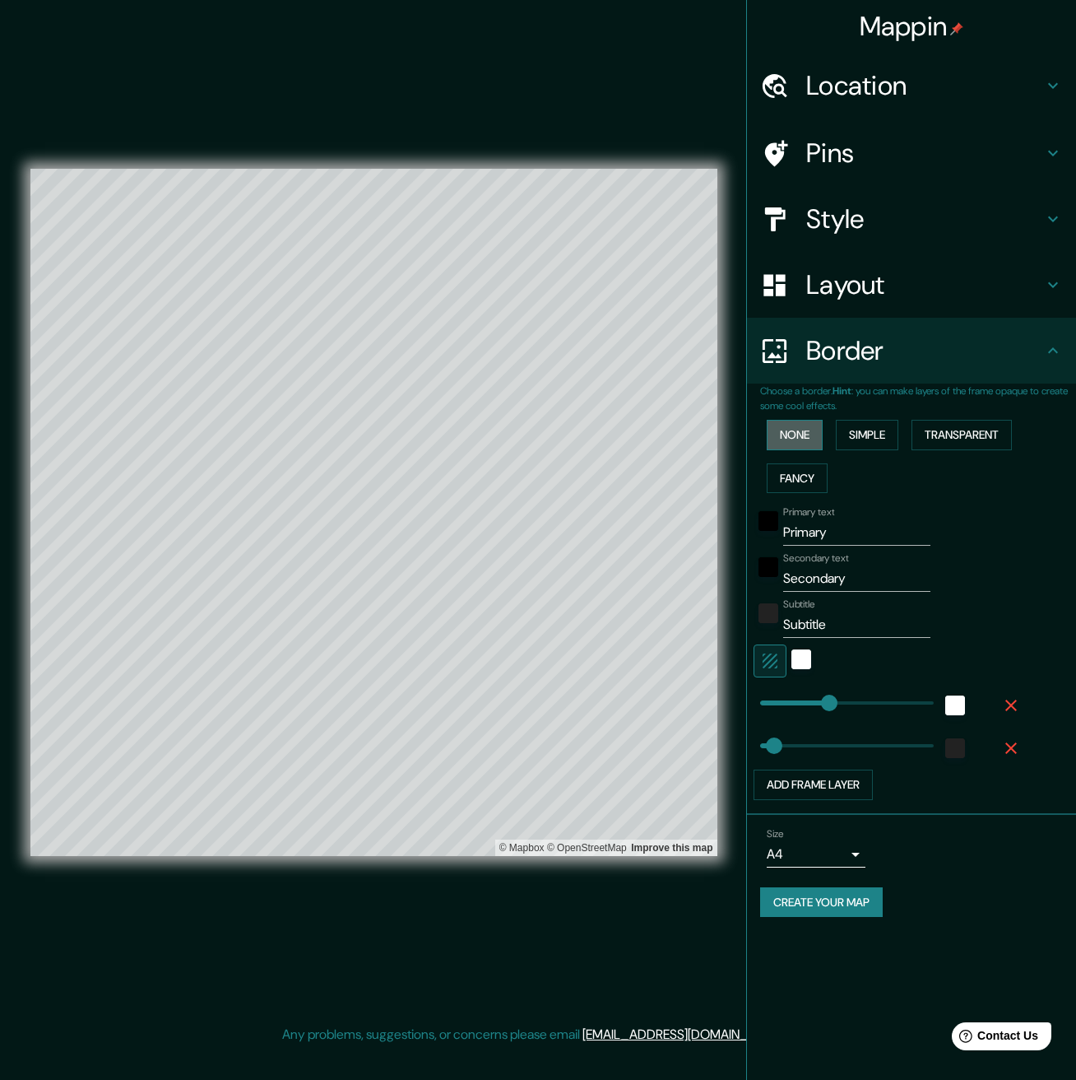
click at [784, 435] on button "None" at bounding box center [795, 435] width 56 height 30
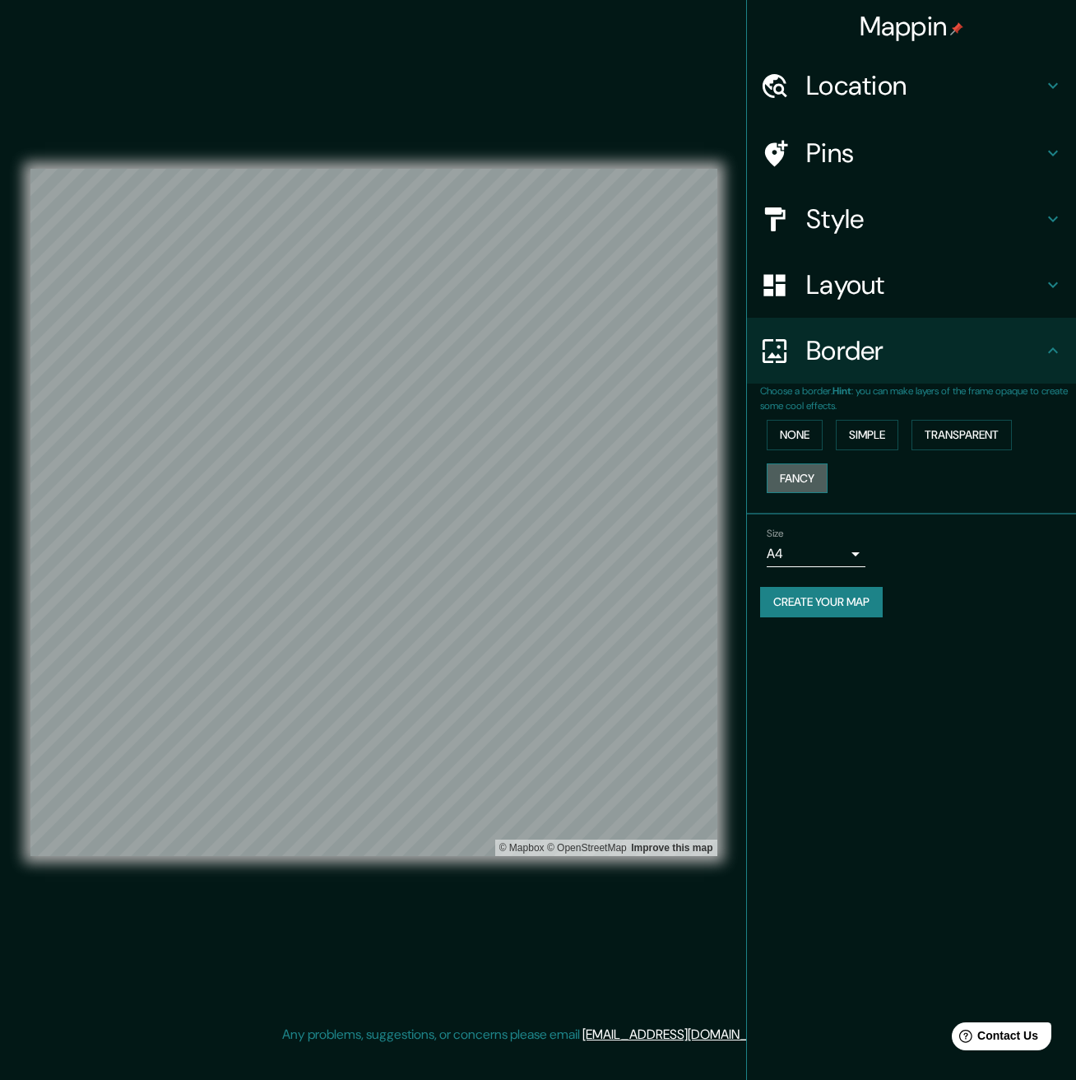
click at [803, 477] on button "Fancy" at bounding box center [797, 478] width 61 height 30
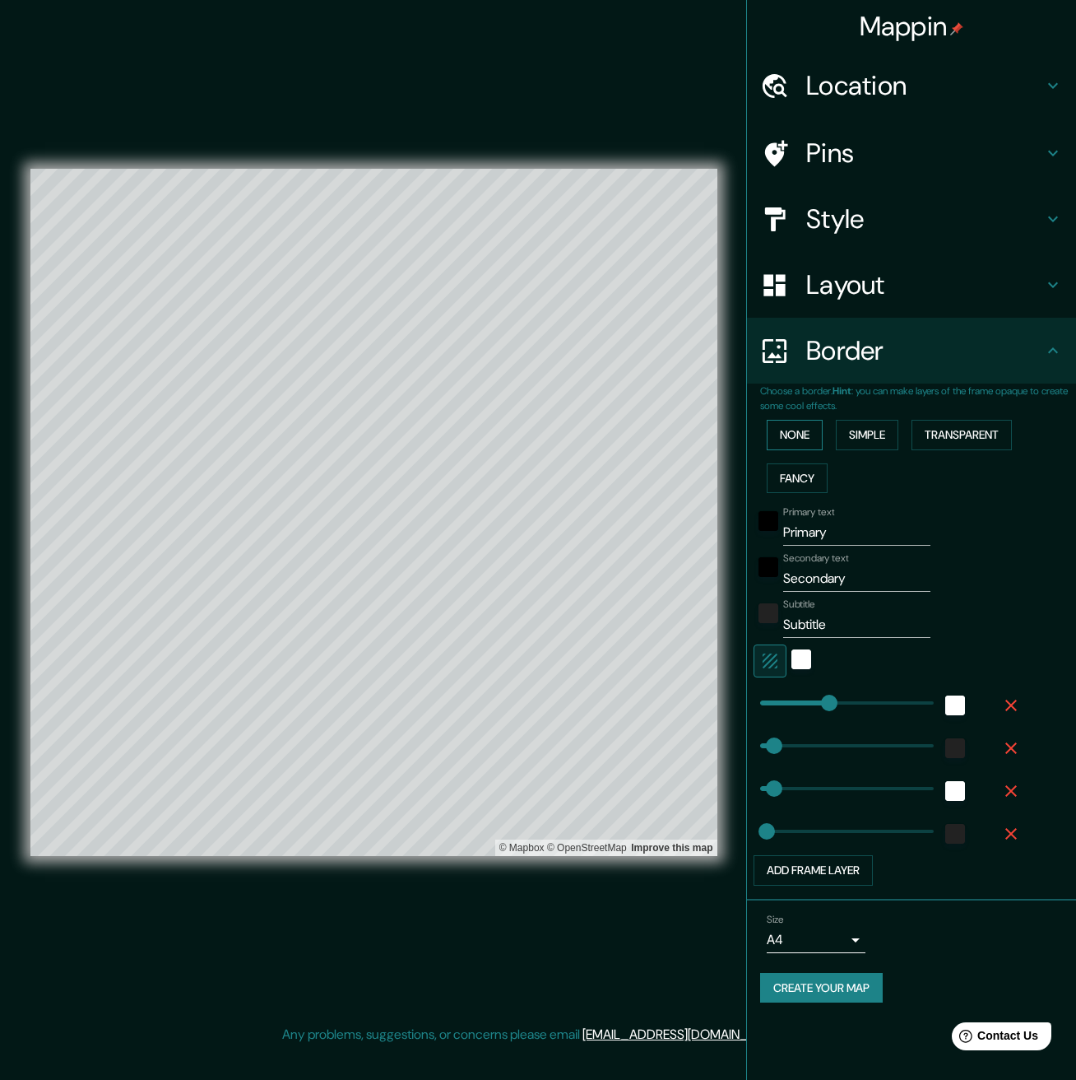
click at [799, 437] on button "None" at bounding box center [795, 435] width 56 height 30
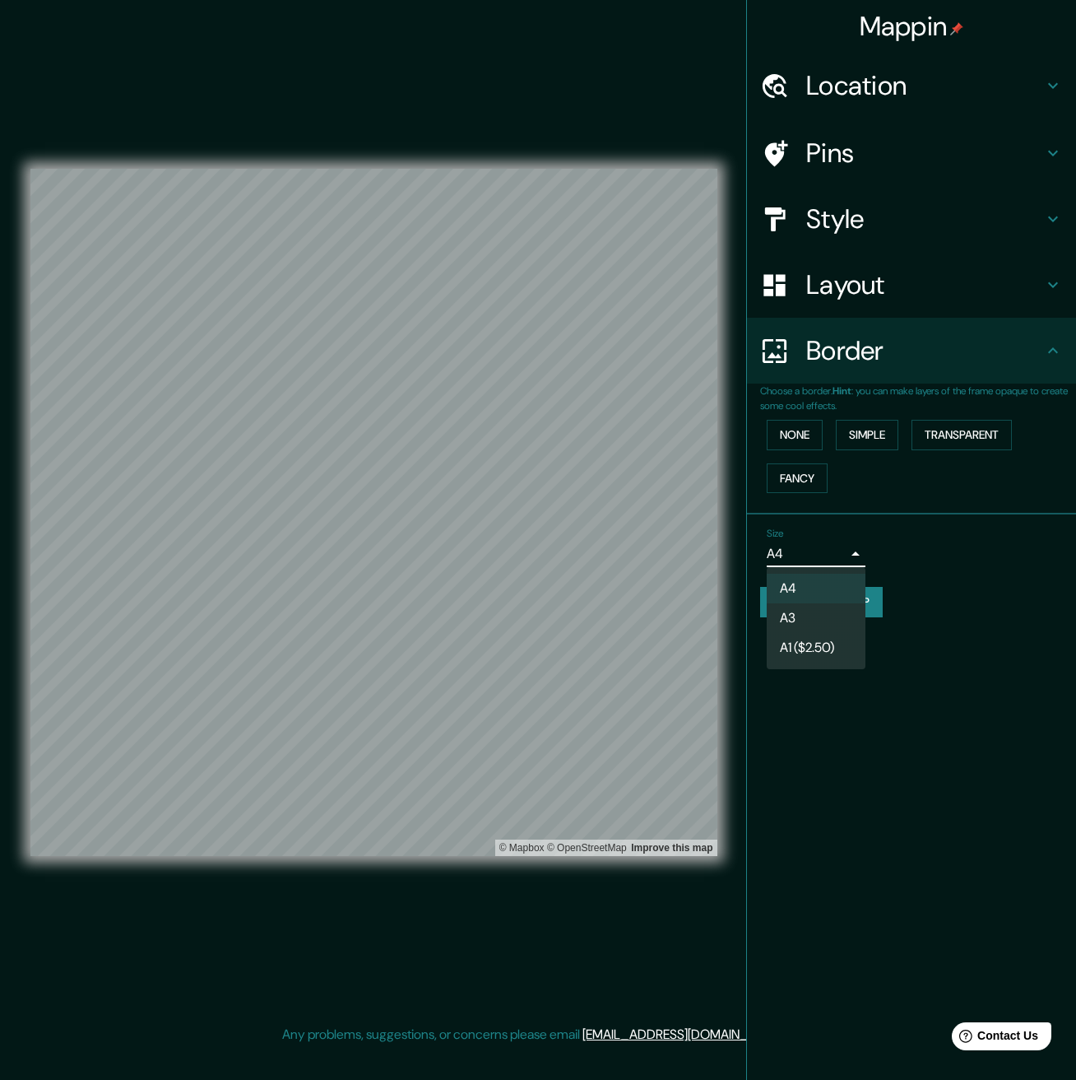
click at [860, 560] on body "Mappin Location Jamundí, Valle del Cauca, Colombia Pins Style Layout Border Cho…" at bounding box center [538, 540] width 1076 height 1080
click at [858, 555] on div at bounding box center [538, 540] width 1076 height 1080
